Goal: Information Seeking & Learning: Learn about a topic

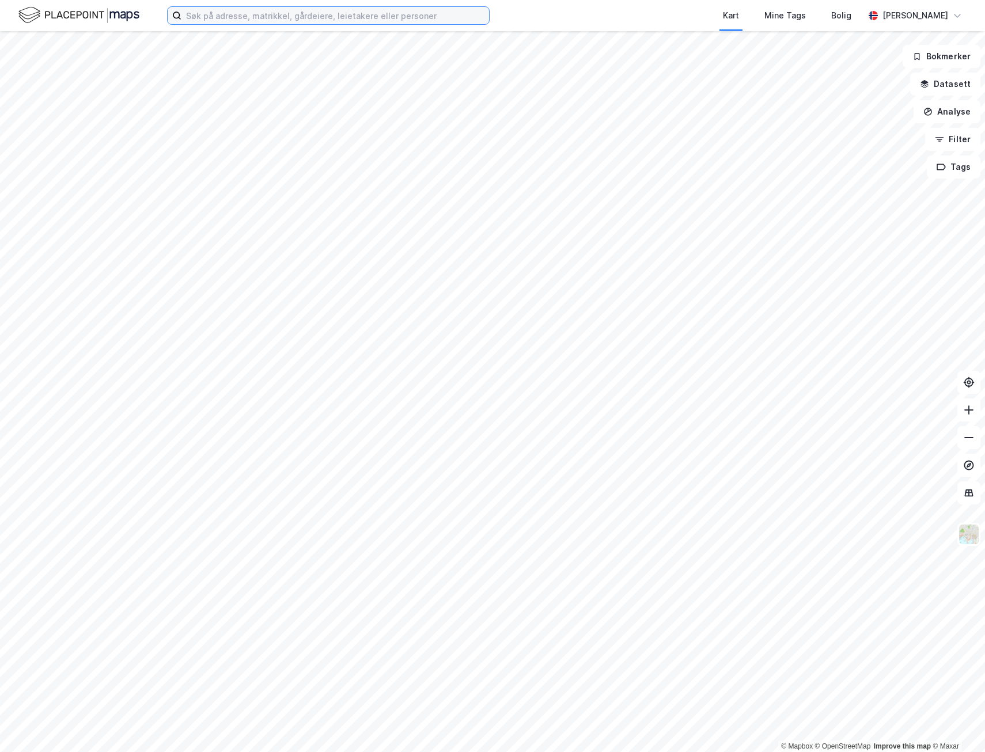
click at [257, 16] on input at bounding box center [335, 15] width 308 height 17
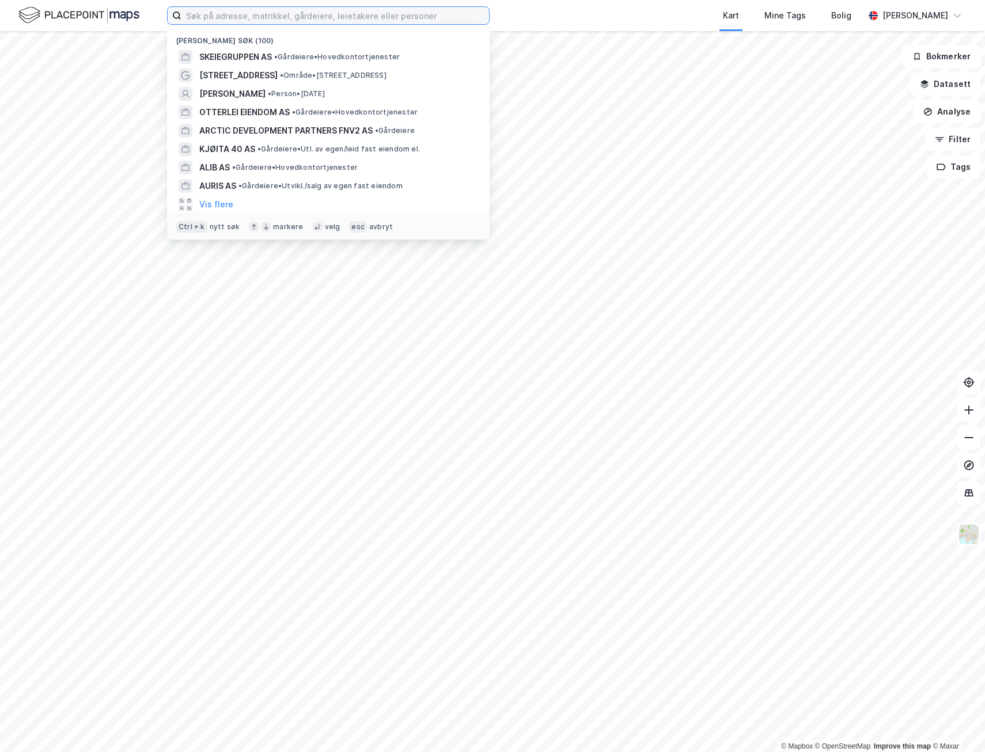
paste input "L Ø N N I N G S F L A T E N 2 2"
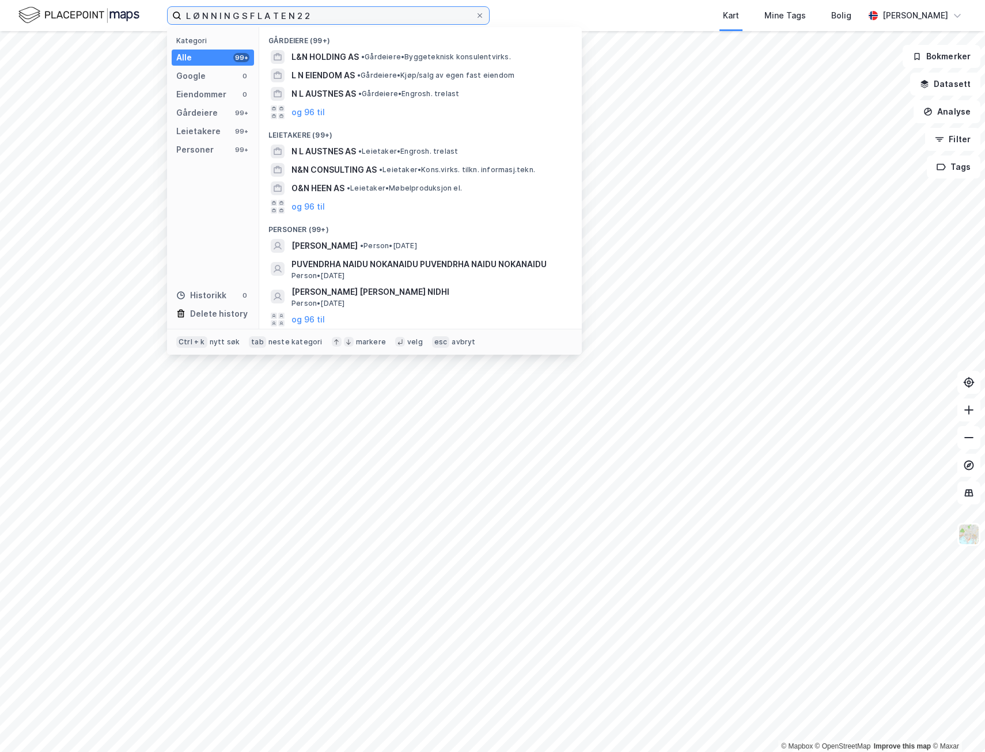
drag, startPoint x: 319, startPoint y: 13, endPoint x: 170, endPoint y: 12, distance: 148.6
click at [170, 12] on label "L Ø N N I N G S F L A T E N 2 2" at bounding box center [328, 15] width 323 height 18
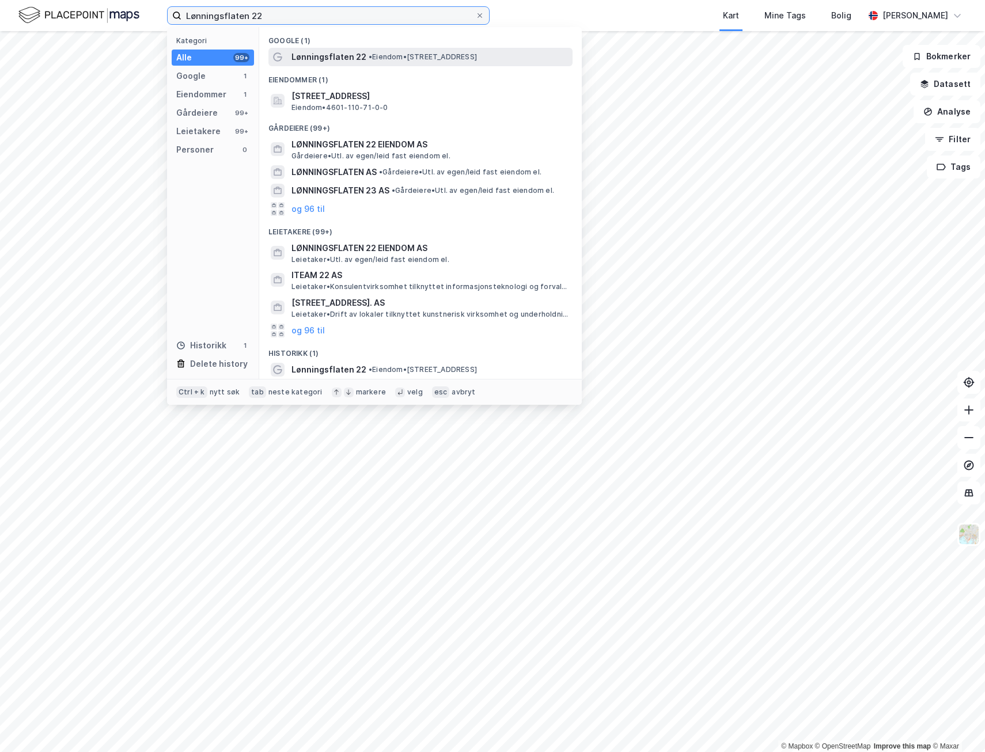
type input "Lønningsflaten 22"
click at [336, 54] on span "Lønningsflaten 22" at bounding box center [328, 57] width 75 height 14
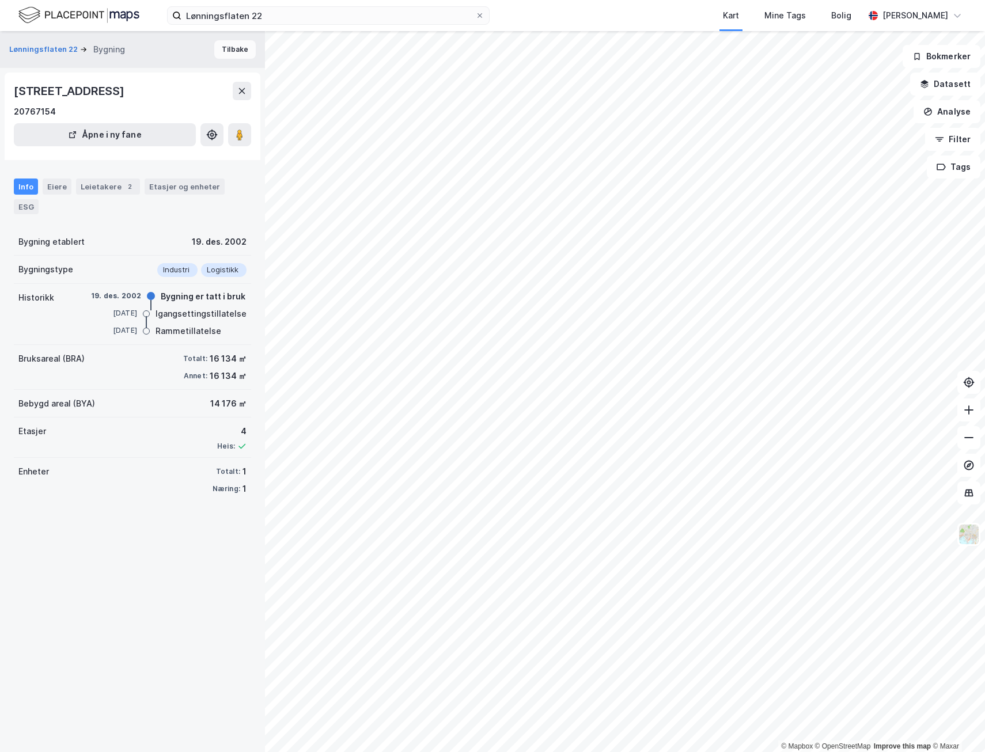
click at [233, 45] on button "Tilbake" at bounding box center [234, 49] width 41 height 18
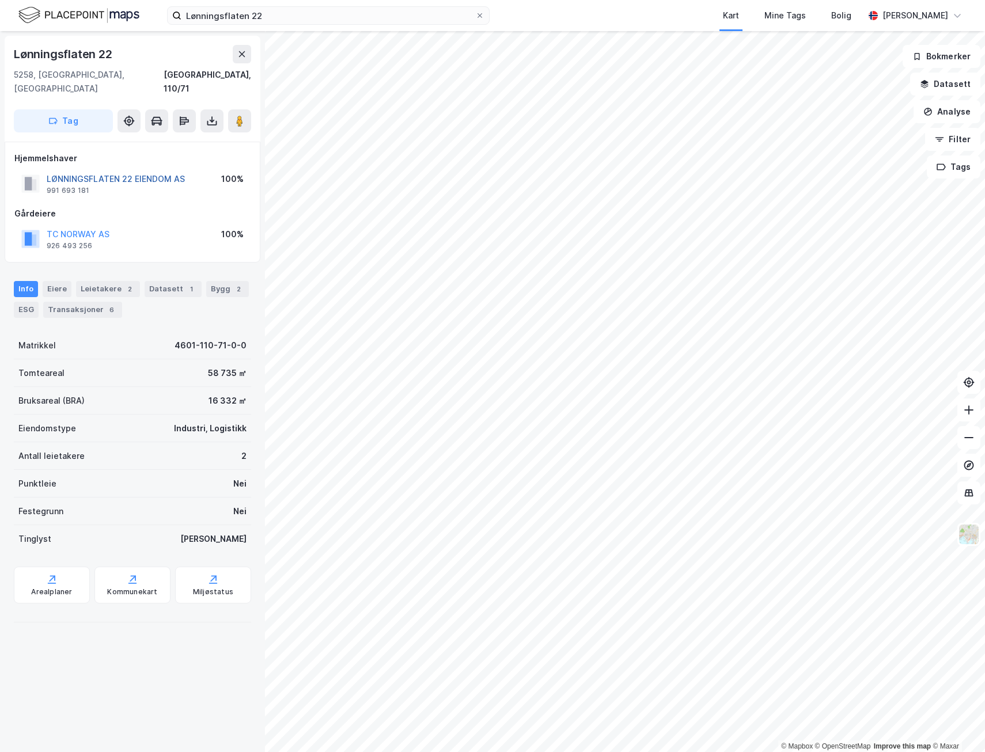
click at [0, 0] on button "LØNNINGSFLATEN 22 EIENDOM AS" at bounding box center [0, 0] width 0 height 0
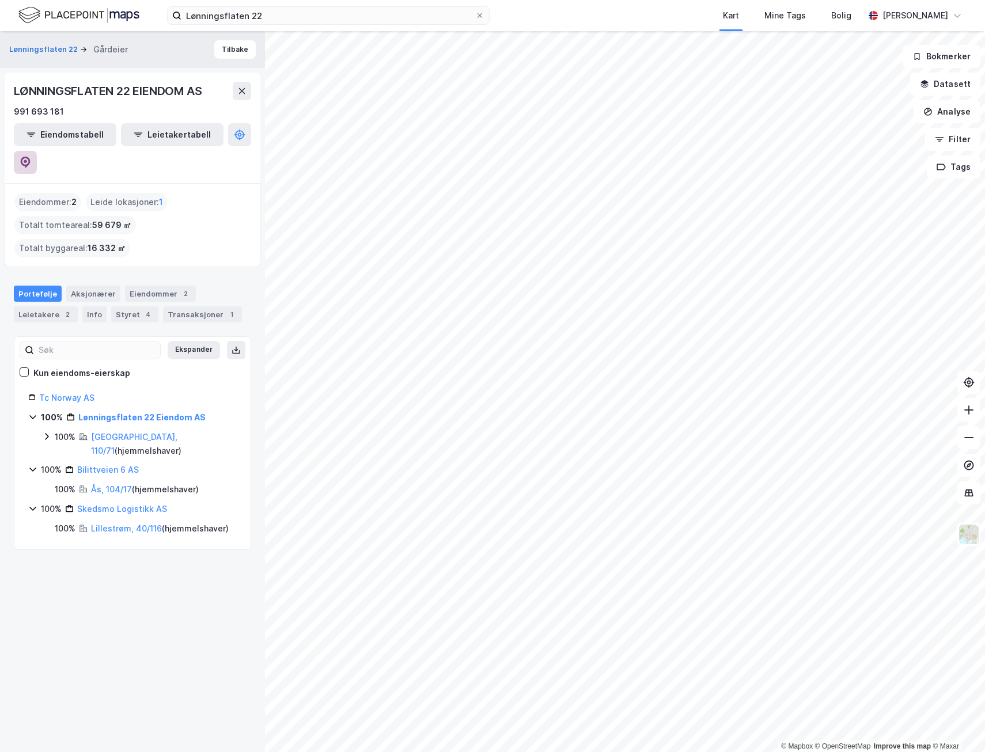
click at [31, 157] on icon at bounding box center [26, 163] width 12 height 12
